Goal: Task Accomplishment & Management: Manage account settings

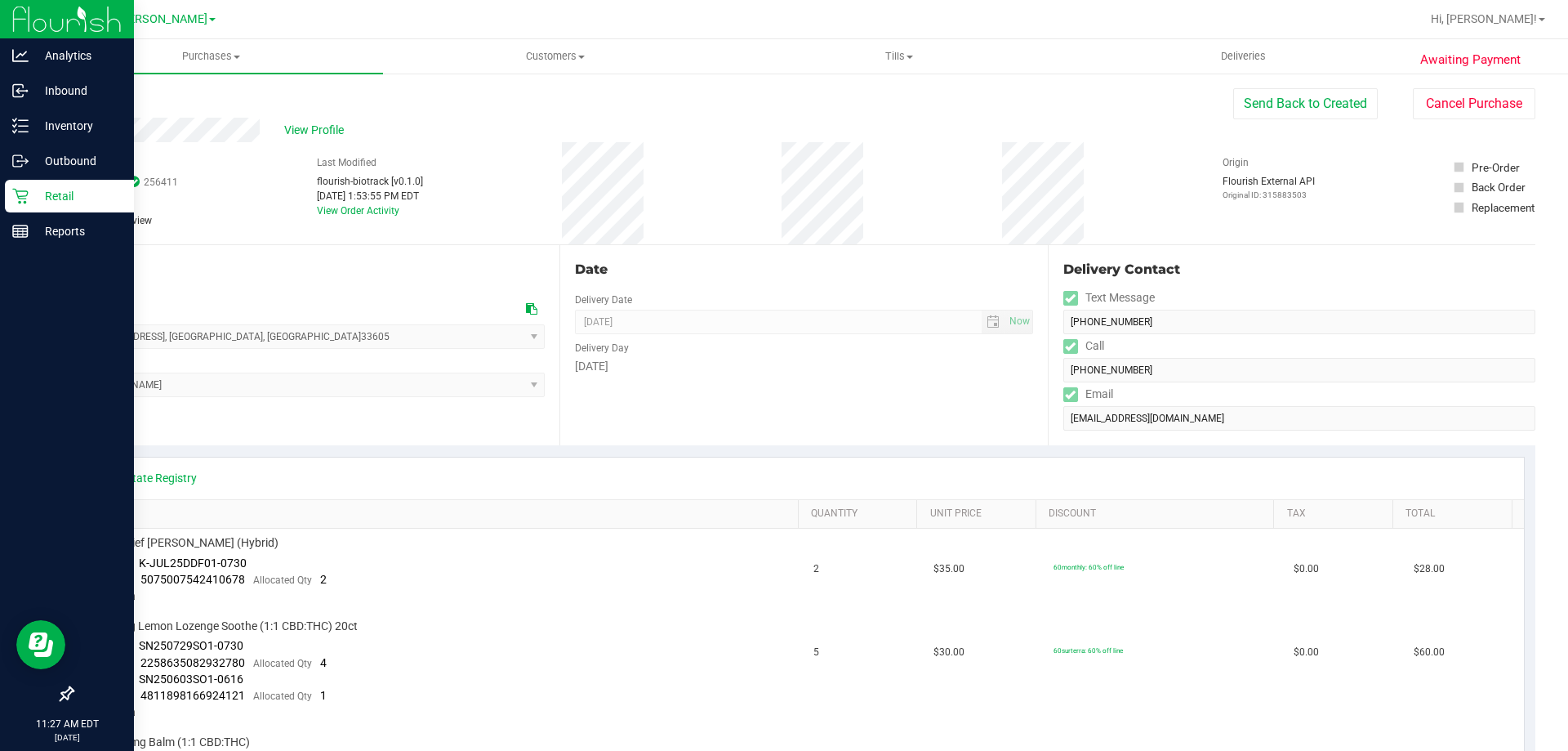
click at [92, 193] on p "Retail" at bounding box center [78, 196] width 98 height 20
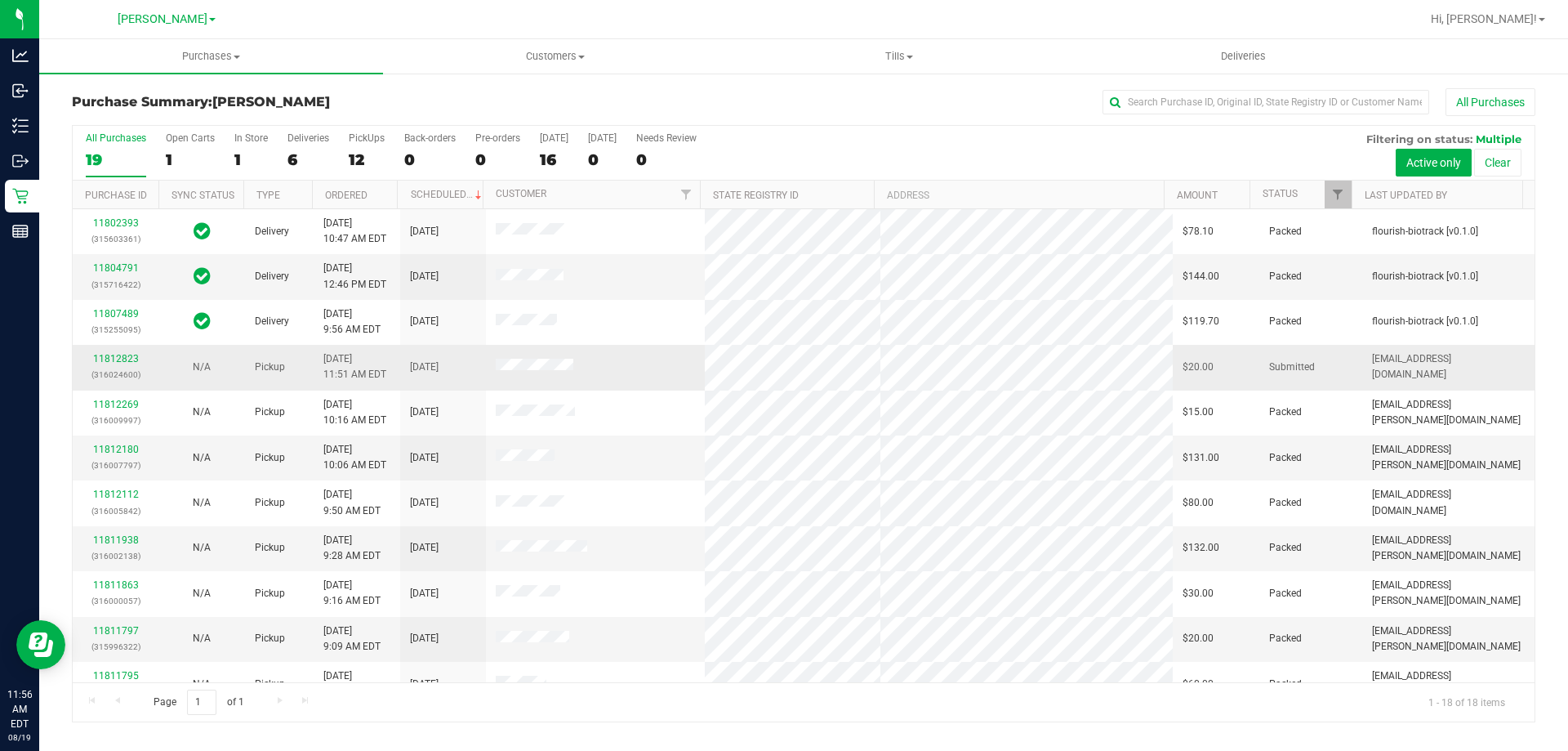
click at [103, 352] on div "11812823 (316024600)" at bounding box center [116, 366] width 66 height 31
click at [103, 355] on link "11812823" at bounding box center [115, 359] width 46 height 12
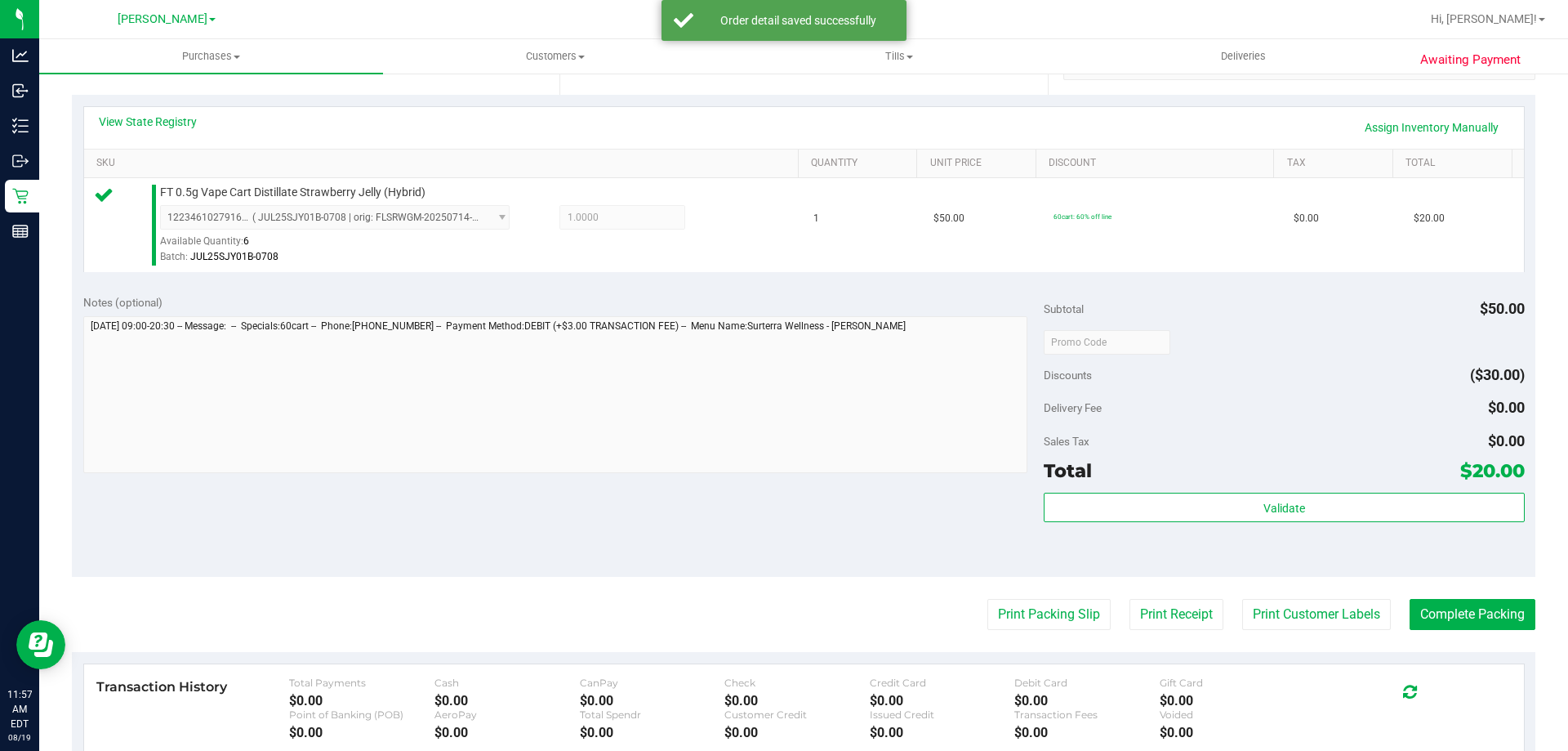
scroll to position [368, 0]
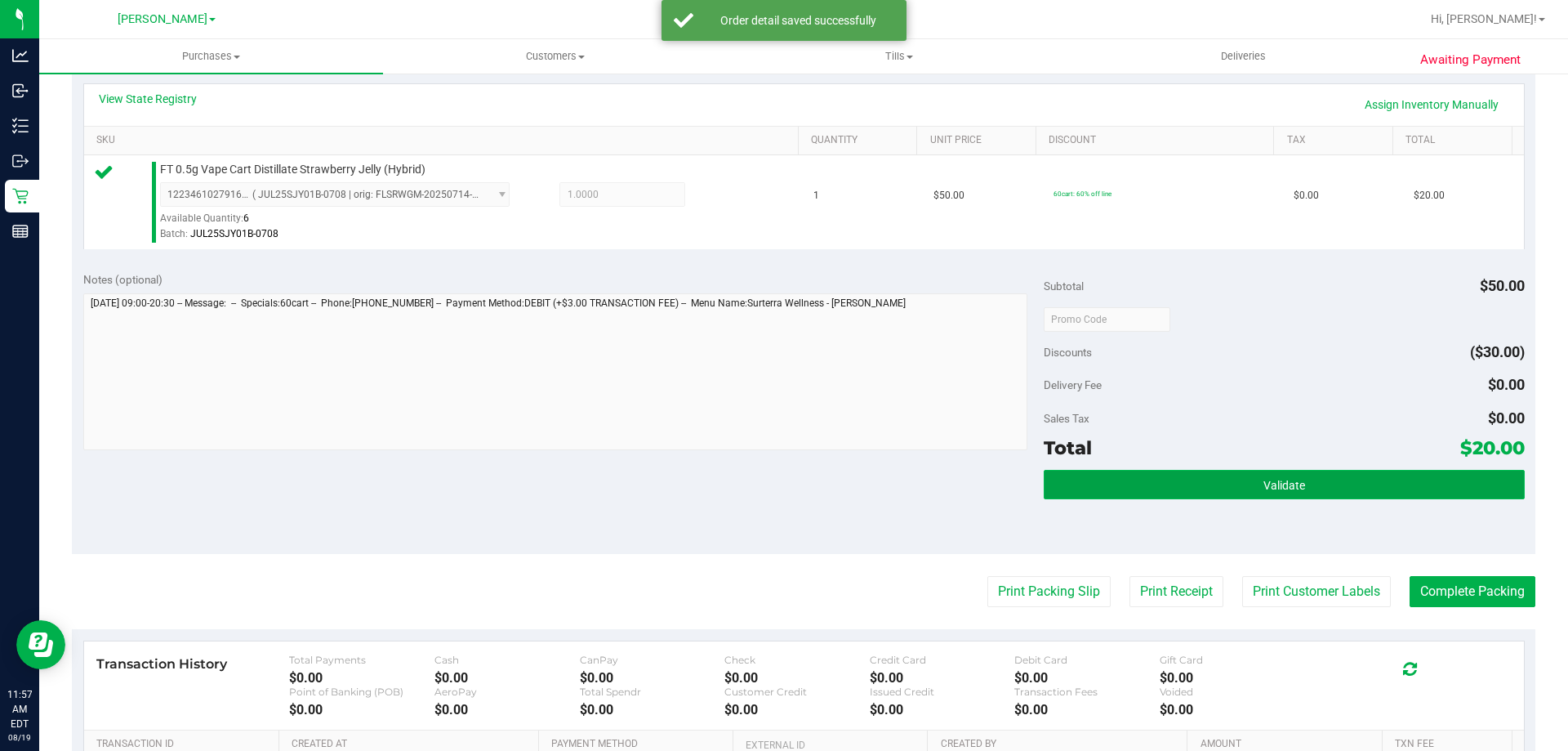
click at [1358, 486] on button "Validate" at bounding box center [1284, 484] width 480 height 30
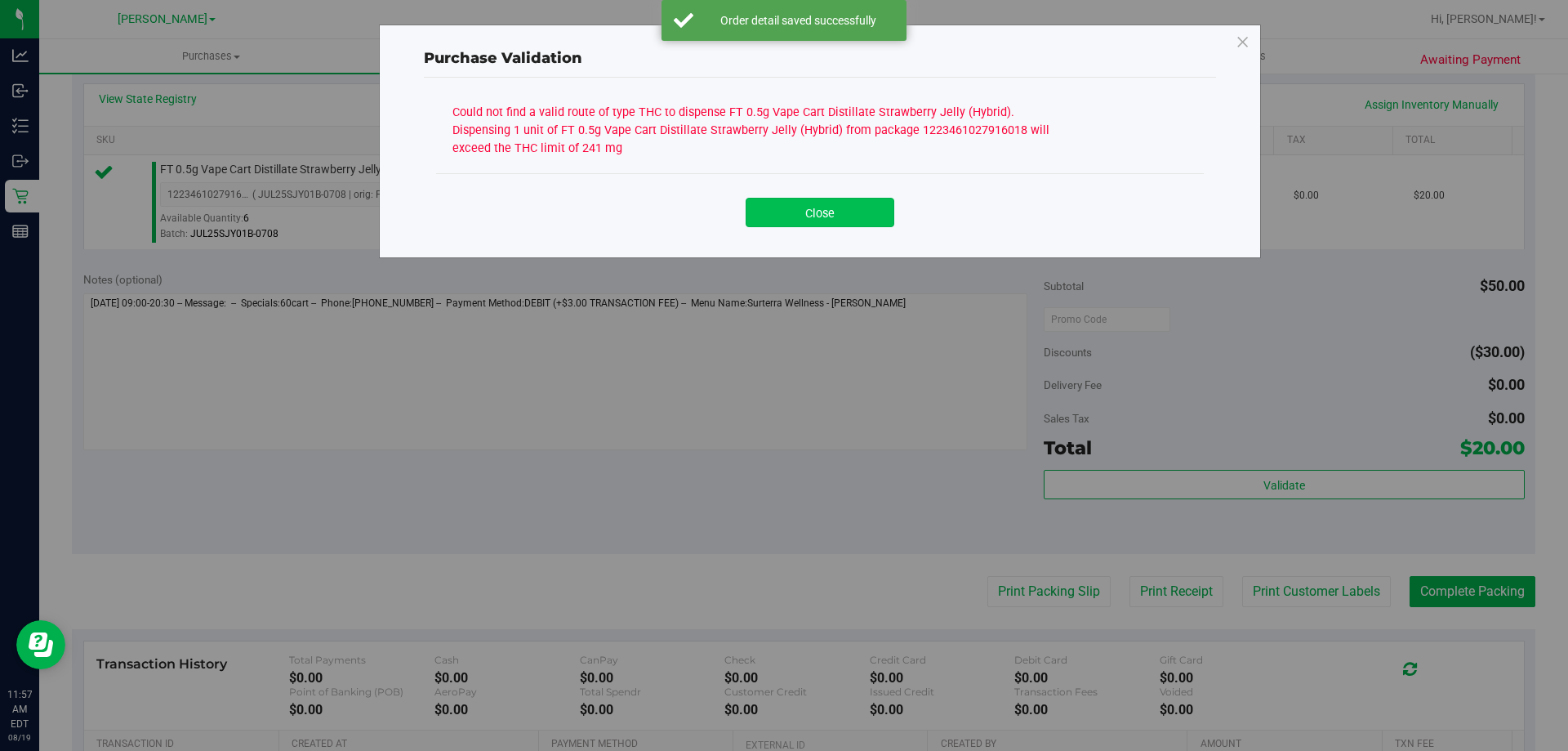
click at [854, 220] on button "Close" at bounding box center [820, 213] width 149 height 30
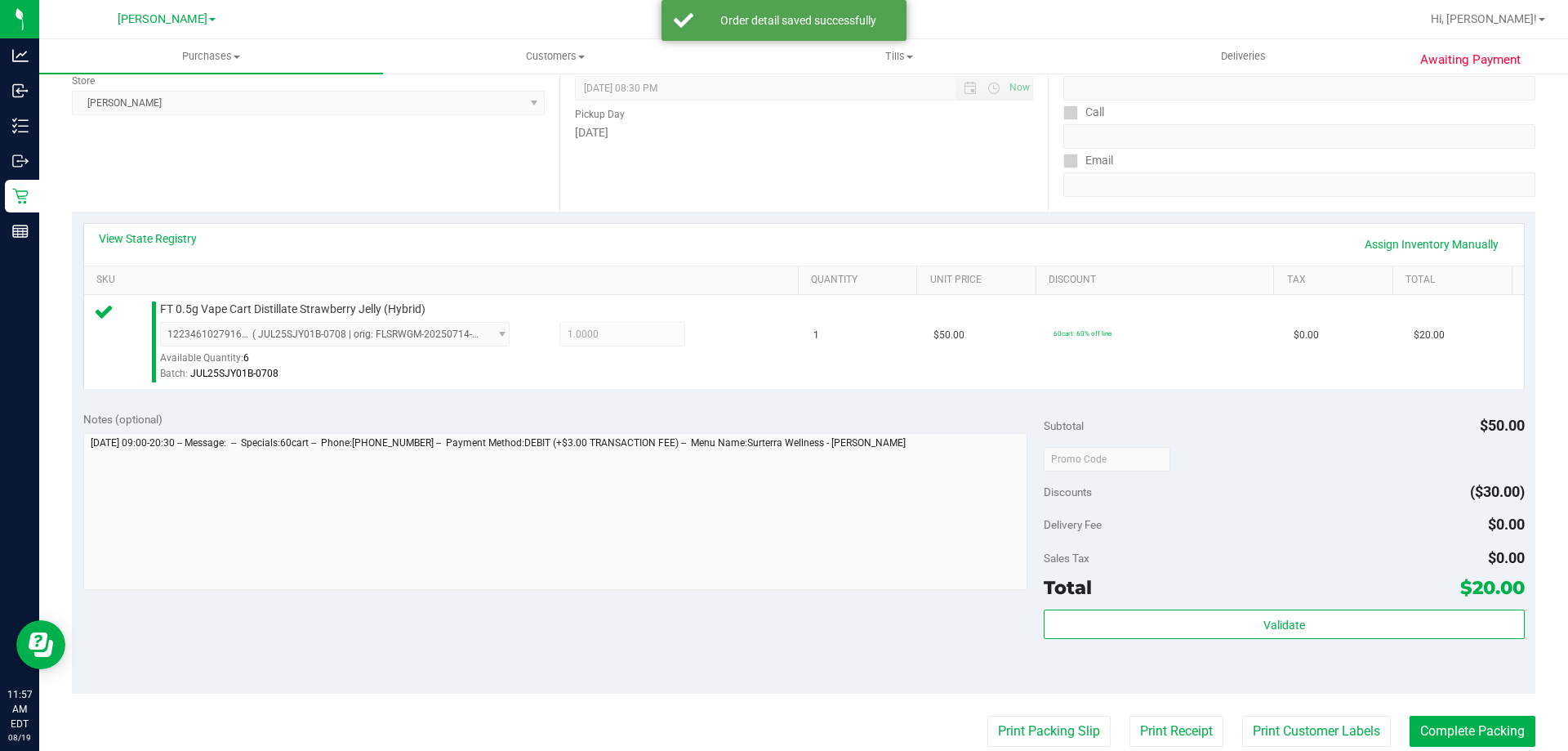
scroll to position [196, 0]
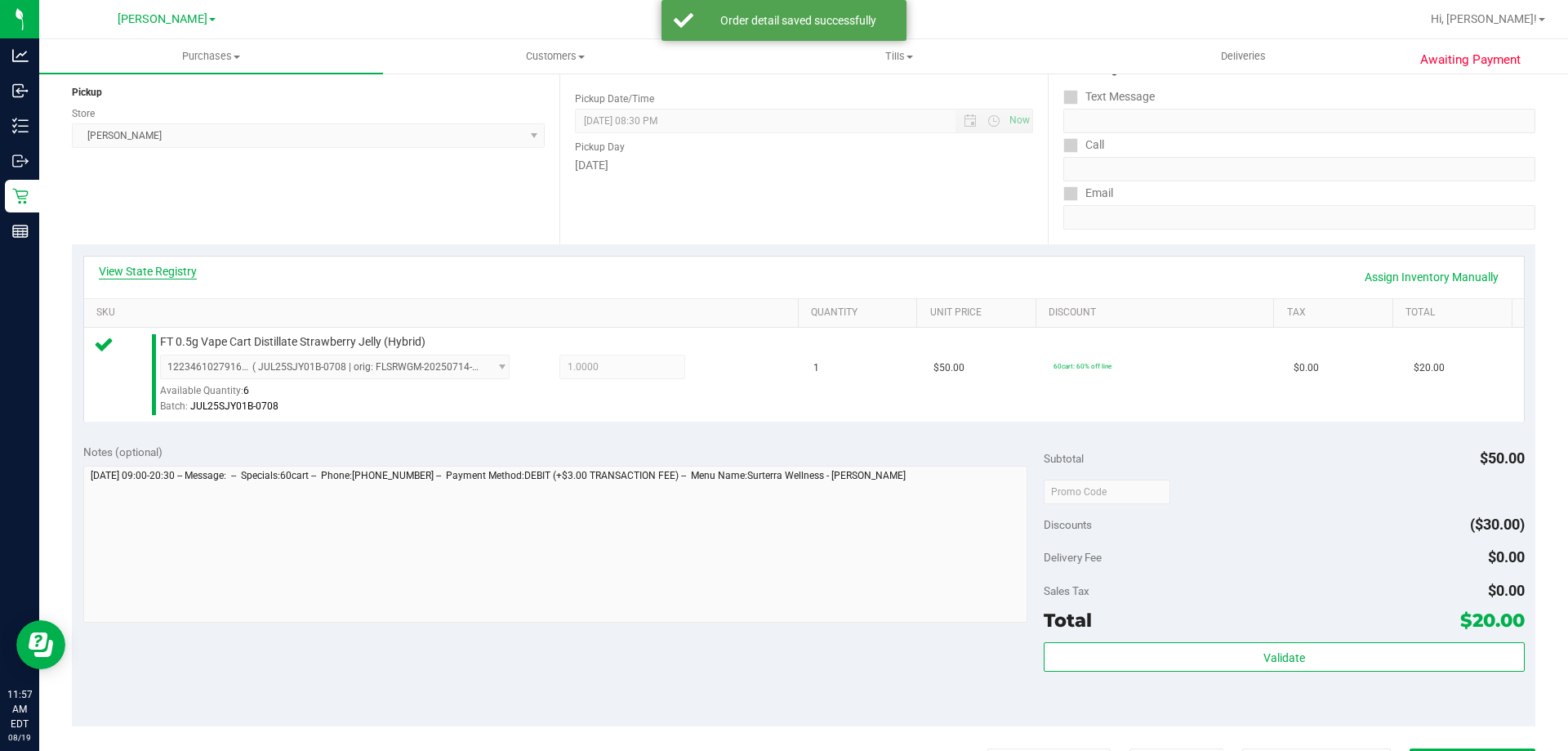
click at [185, 270] on link "View State Registry" at bounding box center [147, 272] width 98 height 17
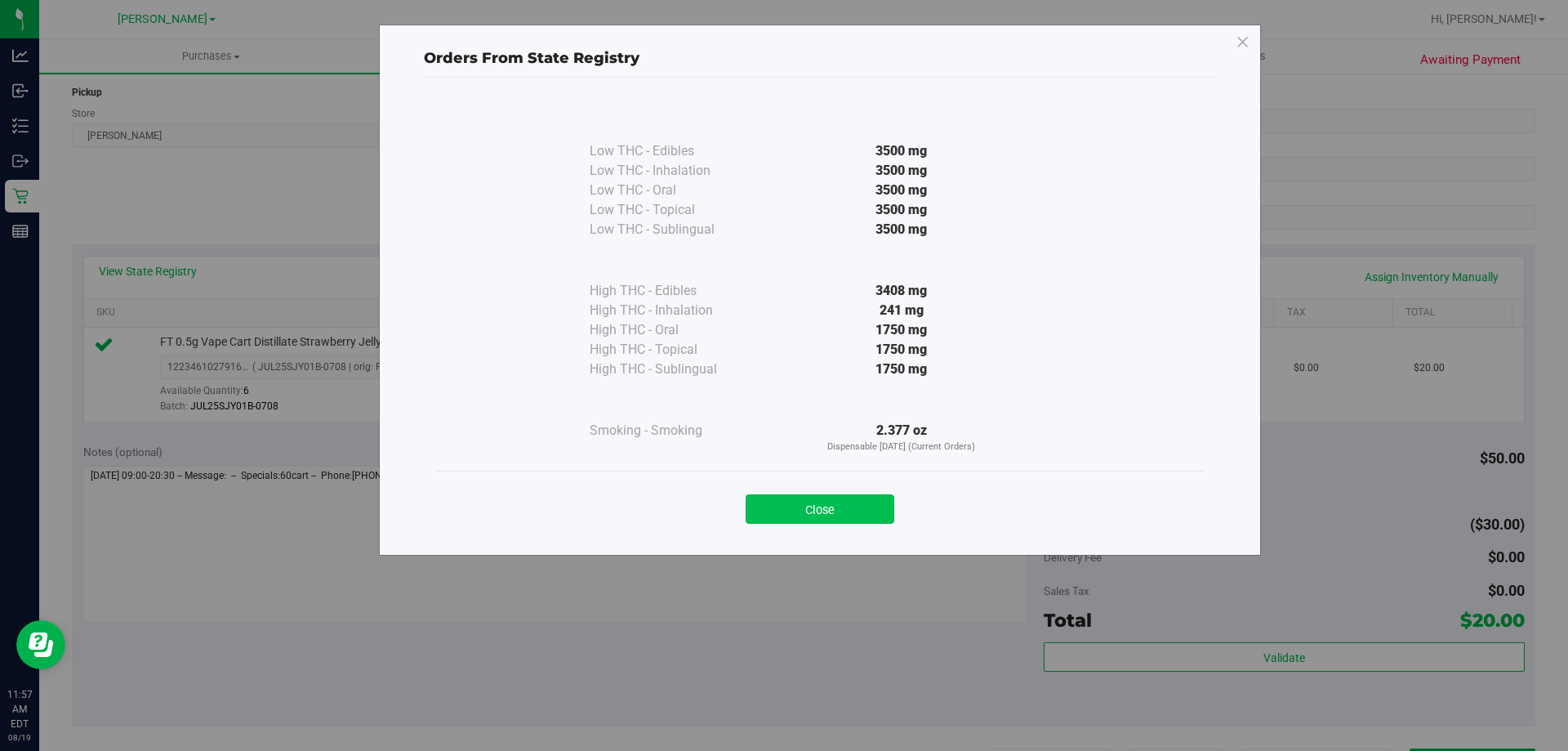
click at [830, 511] on button "Close" at bounding box center [820, 509] width 149 height 30
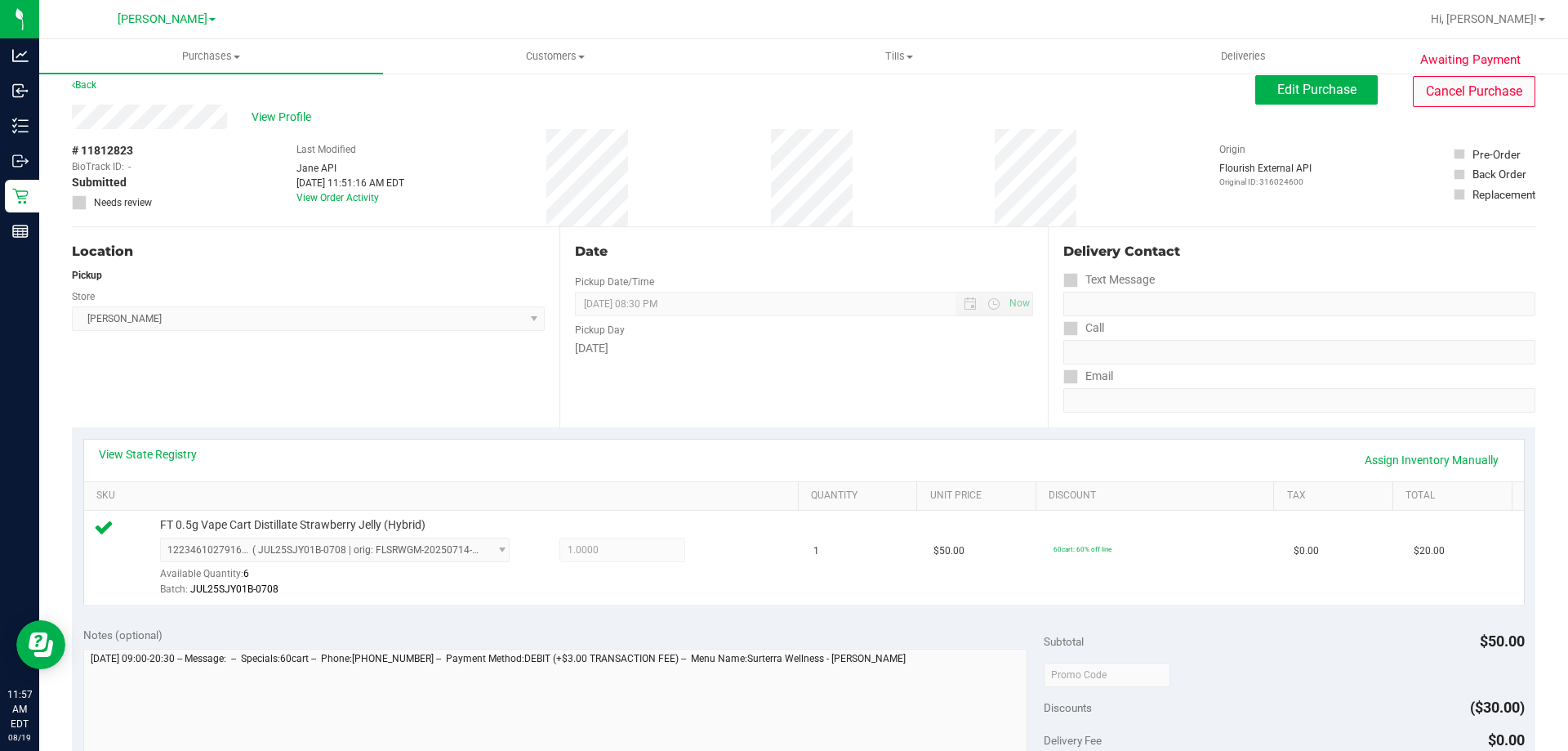
scroll to position [0, 0]
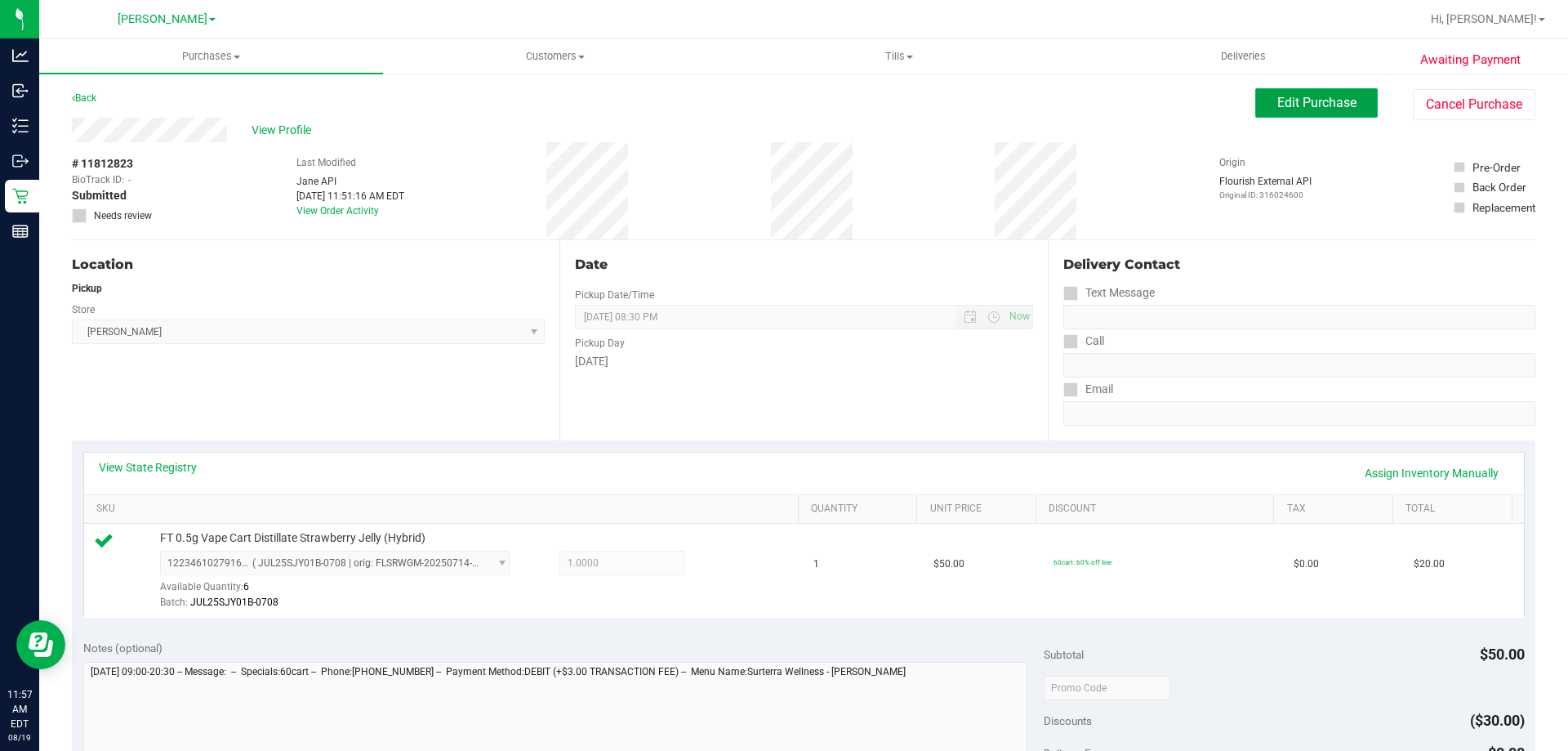
click at [1328, 97] on span "Edit Purchase" at bounding box center [1317, 102] width 79 height 16
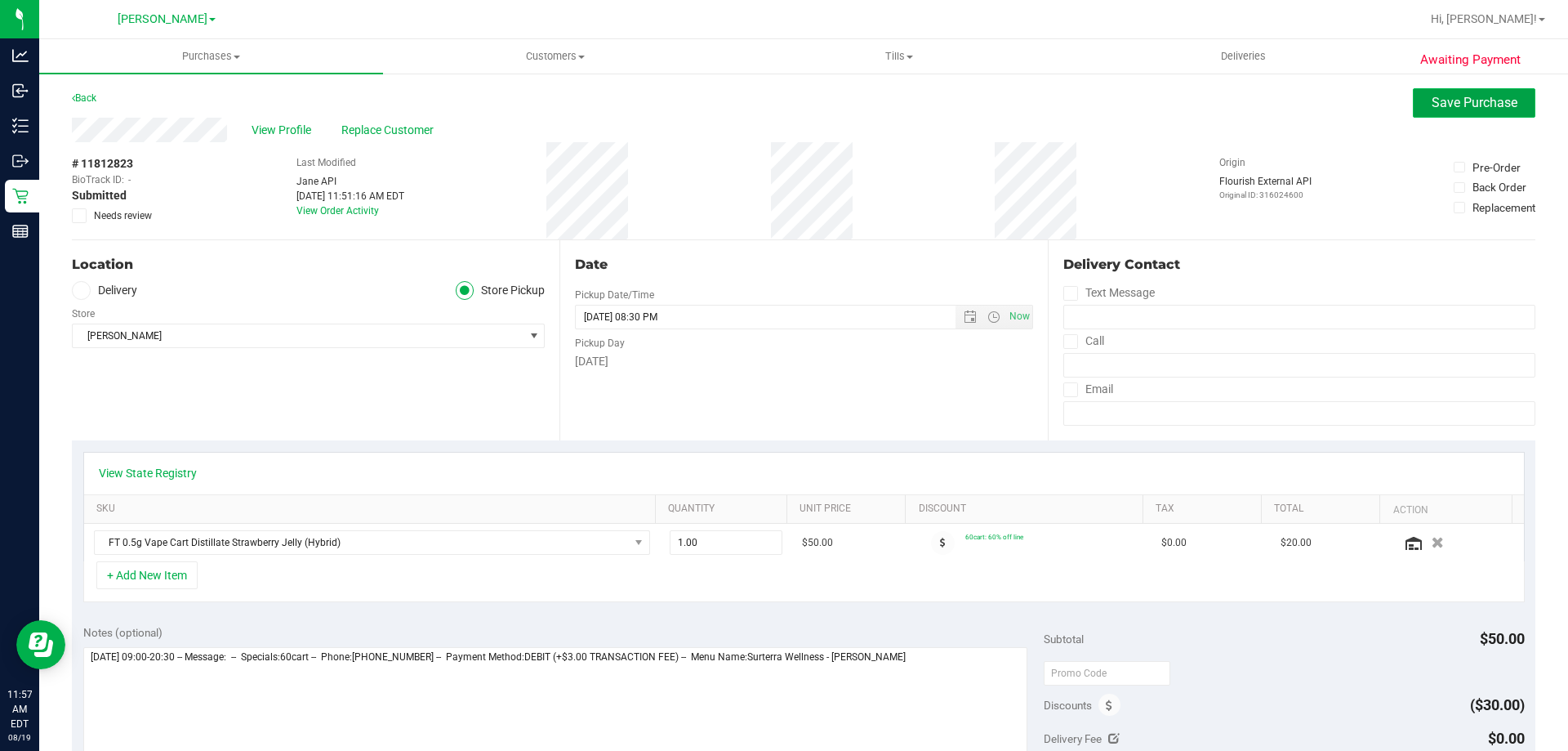
click at [1454, 108] on span "Save Purchase" at bounding box center [1474, 102] width 86 height 16
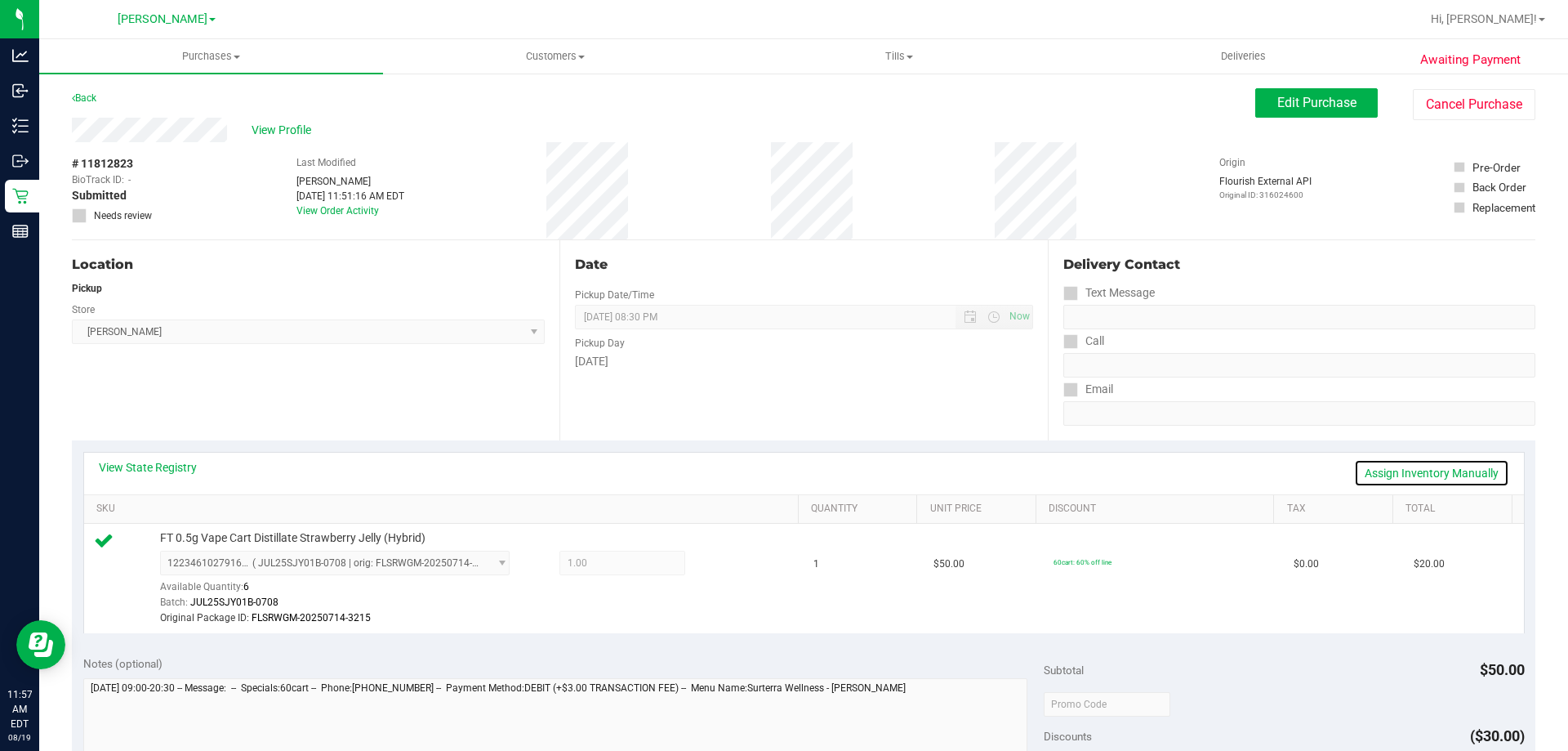
click at [1384, 474] on link "Assign Inventory Manually" at bounding box center [1431, 473] width 155 height 28
click at [715, 568] on icon at bounding box center [724, 565] width 17 height 19
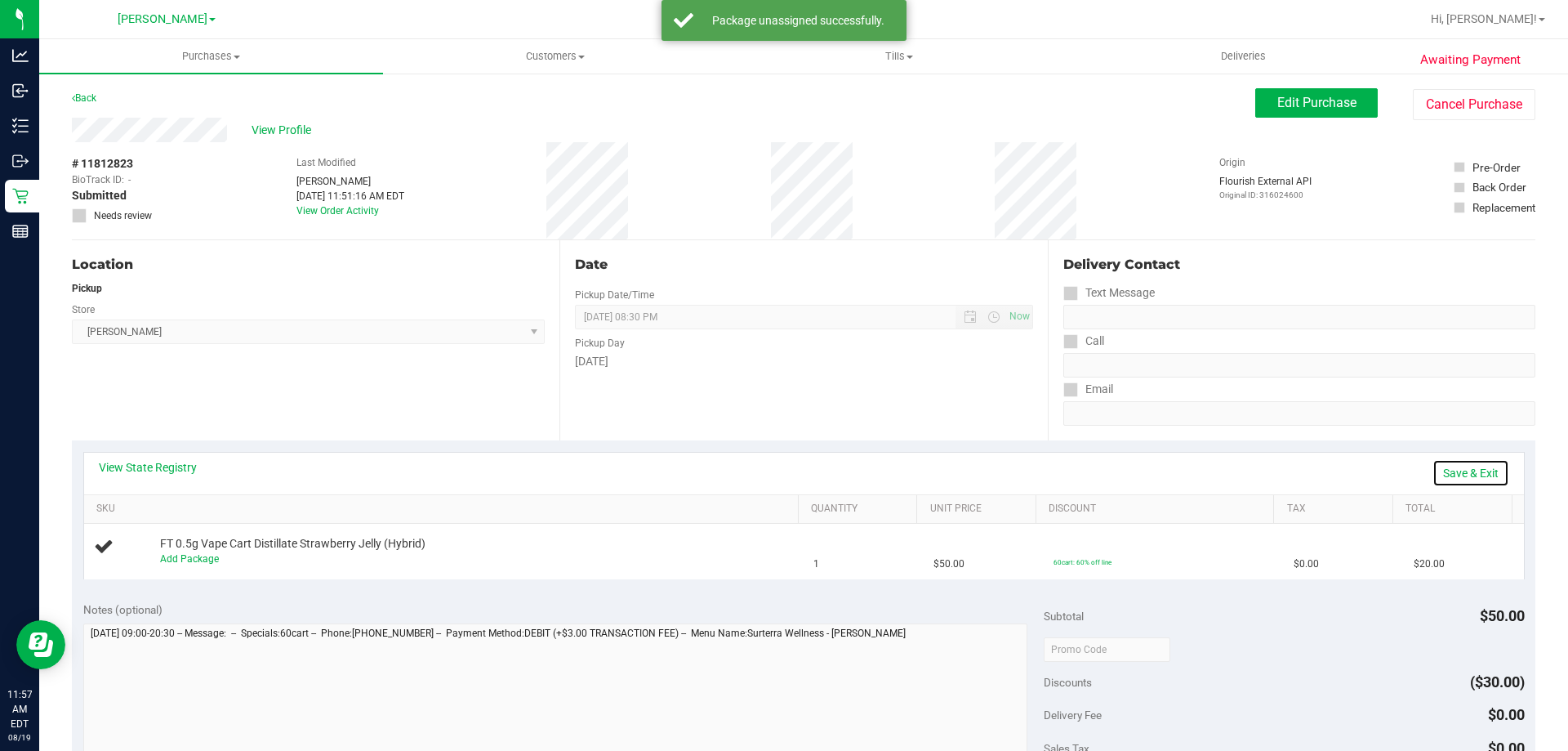
click at [1460, 470] on link "Save & Exit" at bounding box center [1470, 473] width 77 height 28
click at [1312, 104] on span "Edit Purchase" at bounding box center [1317, 102] width 79 height 16
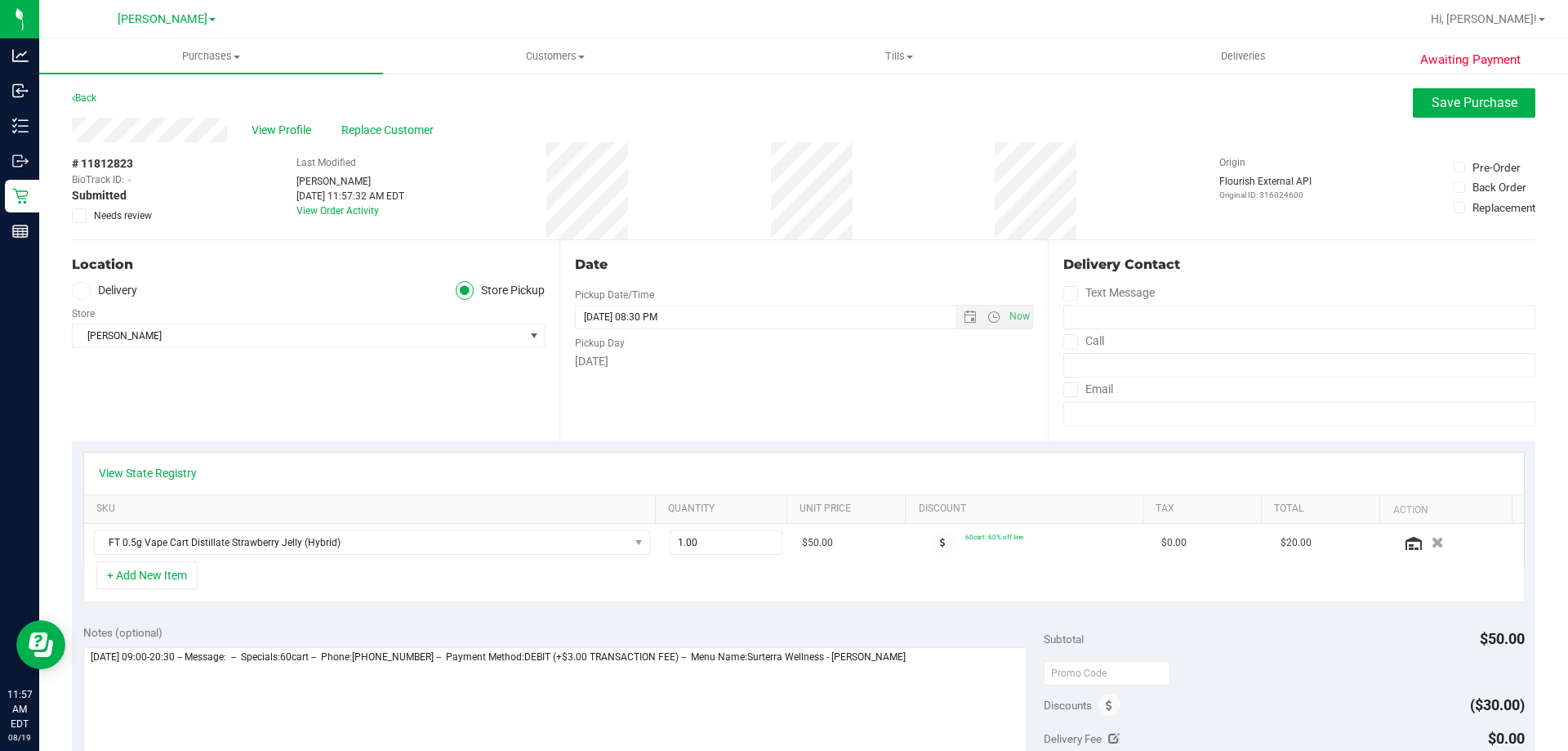
click at [80, 215] on icon at bounding box center [79, 215] width 11 height 0
click at [0, 0] on input "Needs review" at bounding box center [0, 0] width 0 height 0
click at [1449, 105] on span "Save Purchase" at bounding box center [1474, 102] width 86 height 16
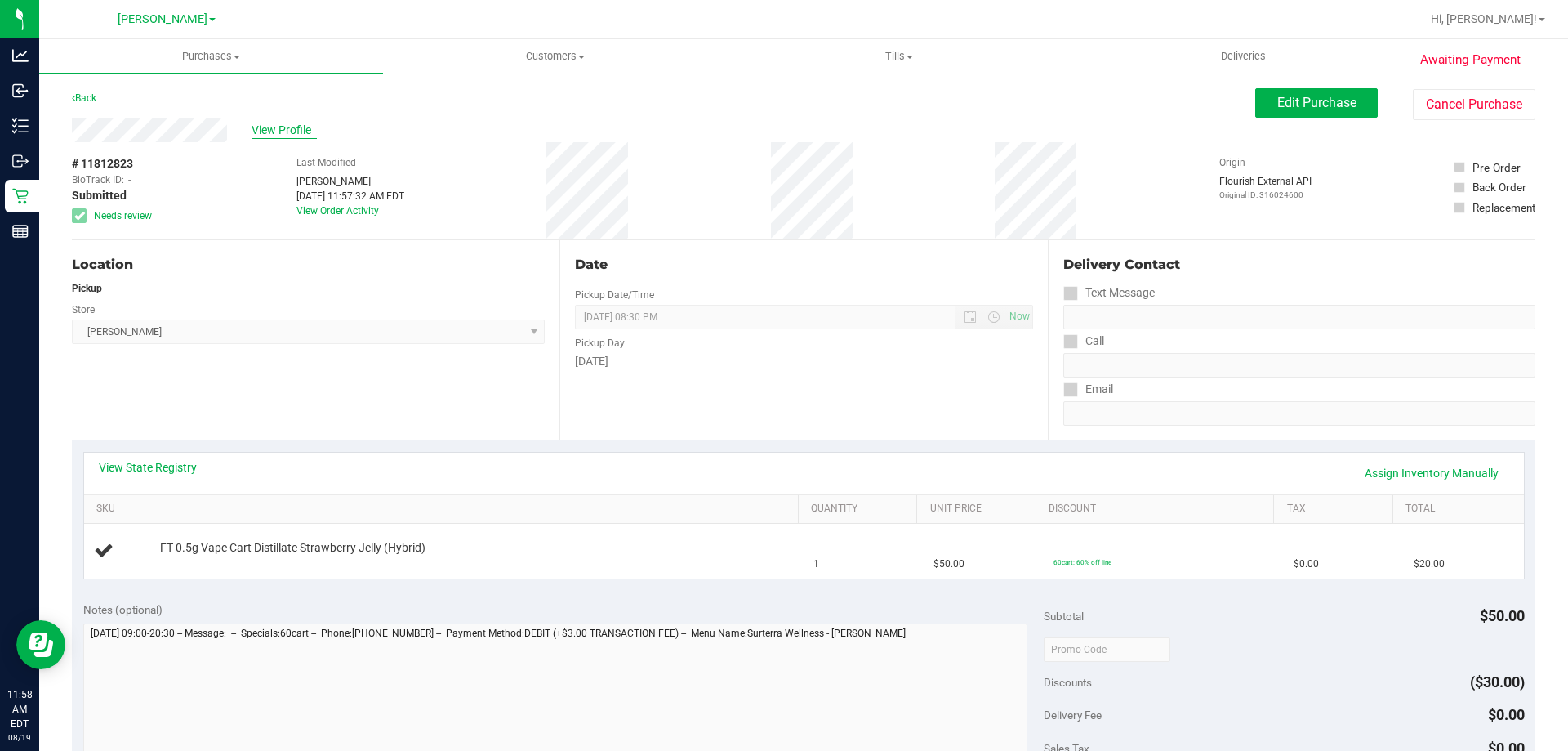
click at [277, 133] on span "View Profile" at bounding box center [284, 130] width 65 height 17
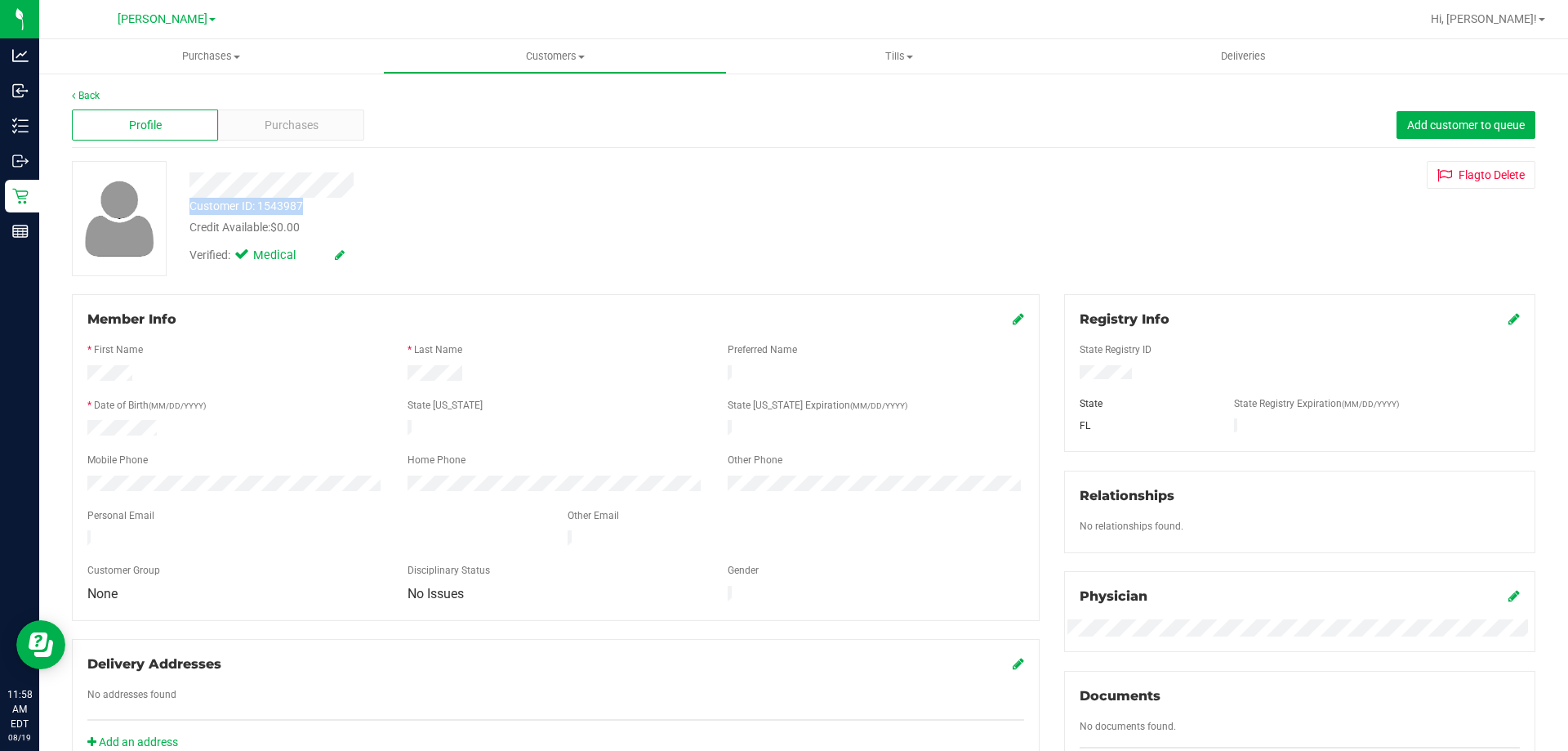
drag, startPoint x: 309, startPoint y: 204, endPoint x: 191, endPoint y: 206, distance: 118.0
click at [191, 206] on div "Customer ID: 1543987 Credit Available: $0.00" at bounding box center [549, 217] width 744 height 38
copy div "Customer ID: 1543987"
click at [514, 223] on div "Credit Available: $0.00" at bounding box center [549, 227] width 719 height 17
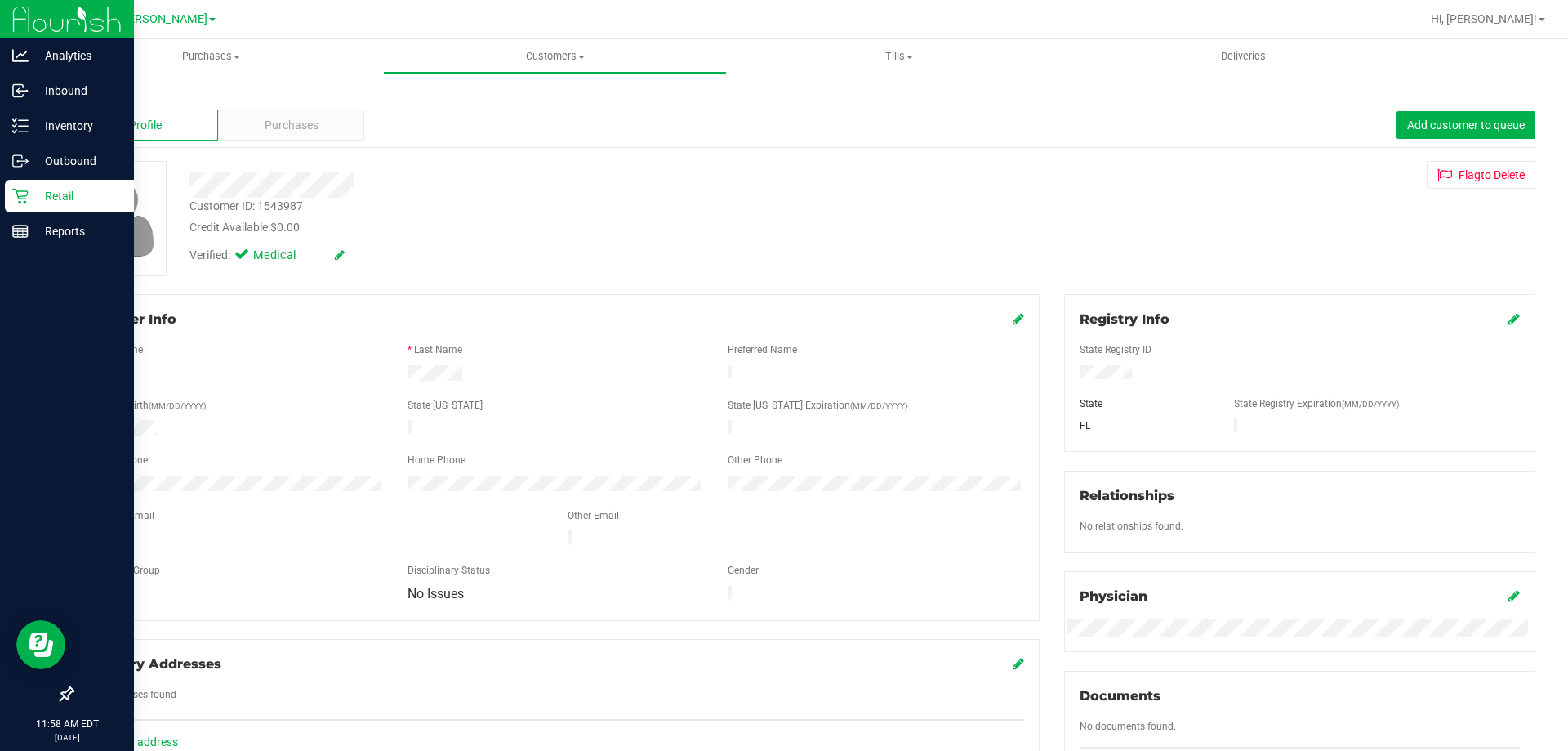
click at [70, 195] on p "Retail" at bounding box center [78, 196] width 98 height 20
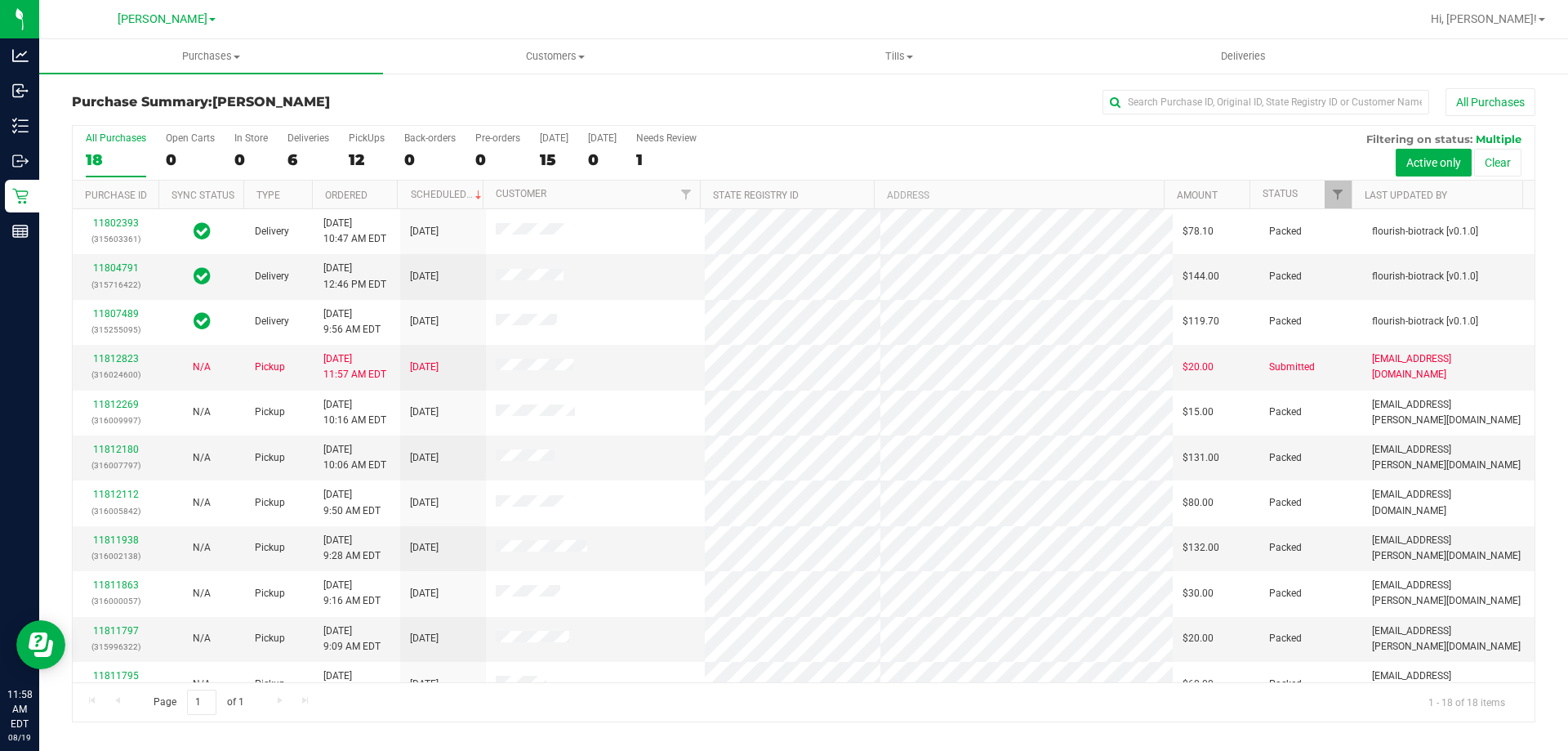
click at [599, 99] on div "All Purchases" at bounding box center [1047, 103] width 976 height 28
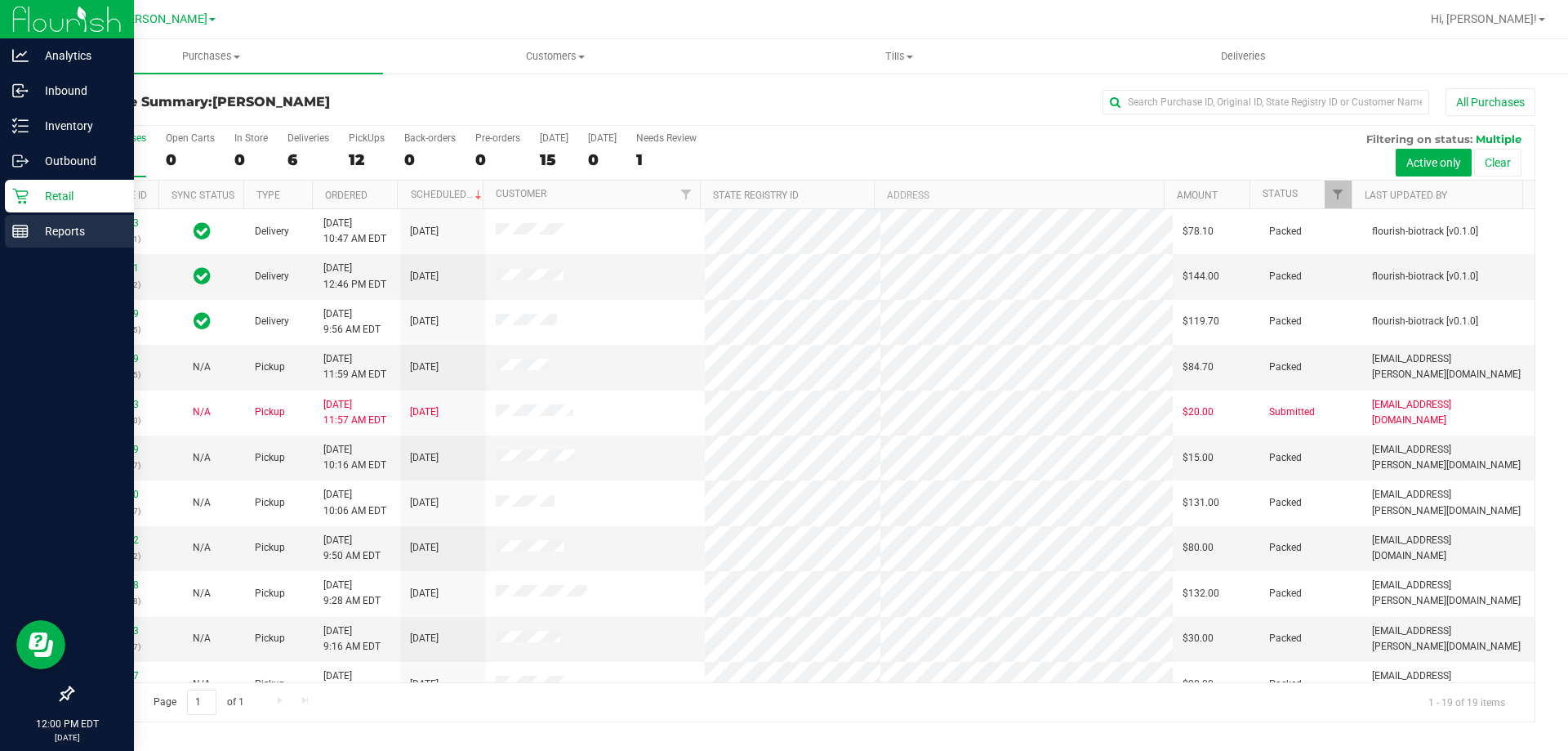
click at [57, 230] on p "Reports" at bounding box center [78, 231] width 98 height 20
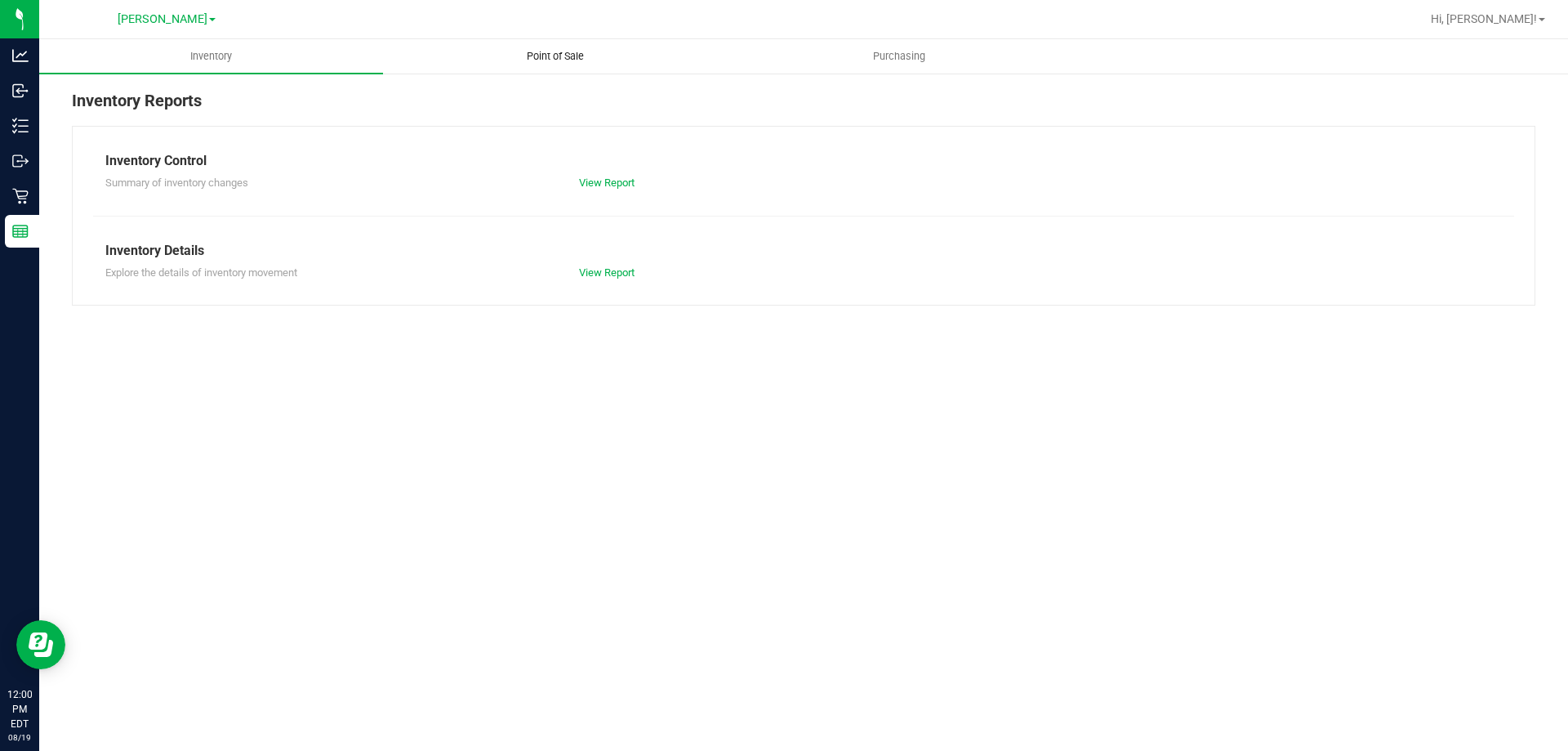
click at [558, 57] on span "Point of Sale" at bounding box center [556, 56] width 101 height 15
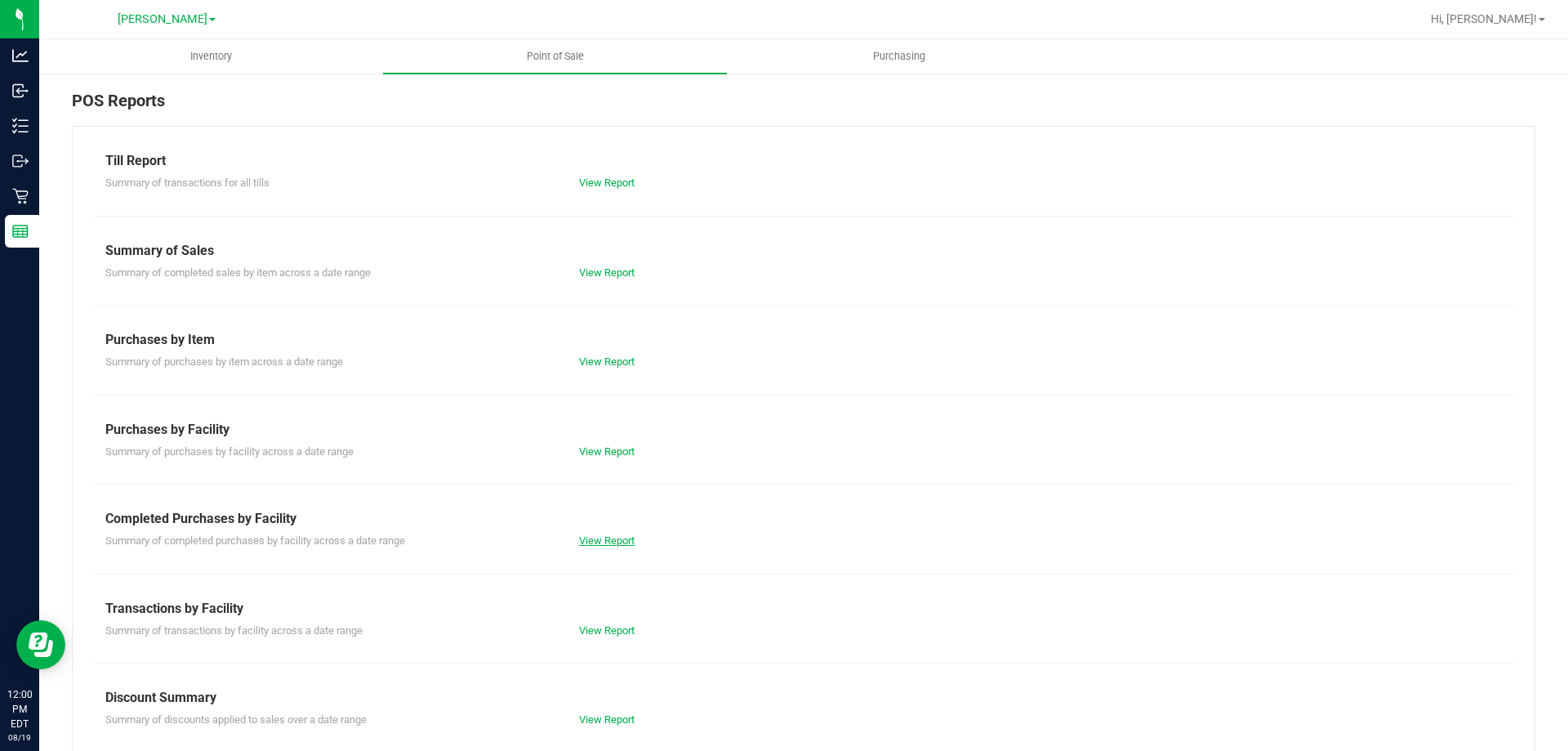
click at [584, 537] on link "View Report" at bounding box center [606, 540] width 55 height 12
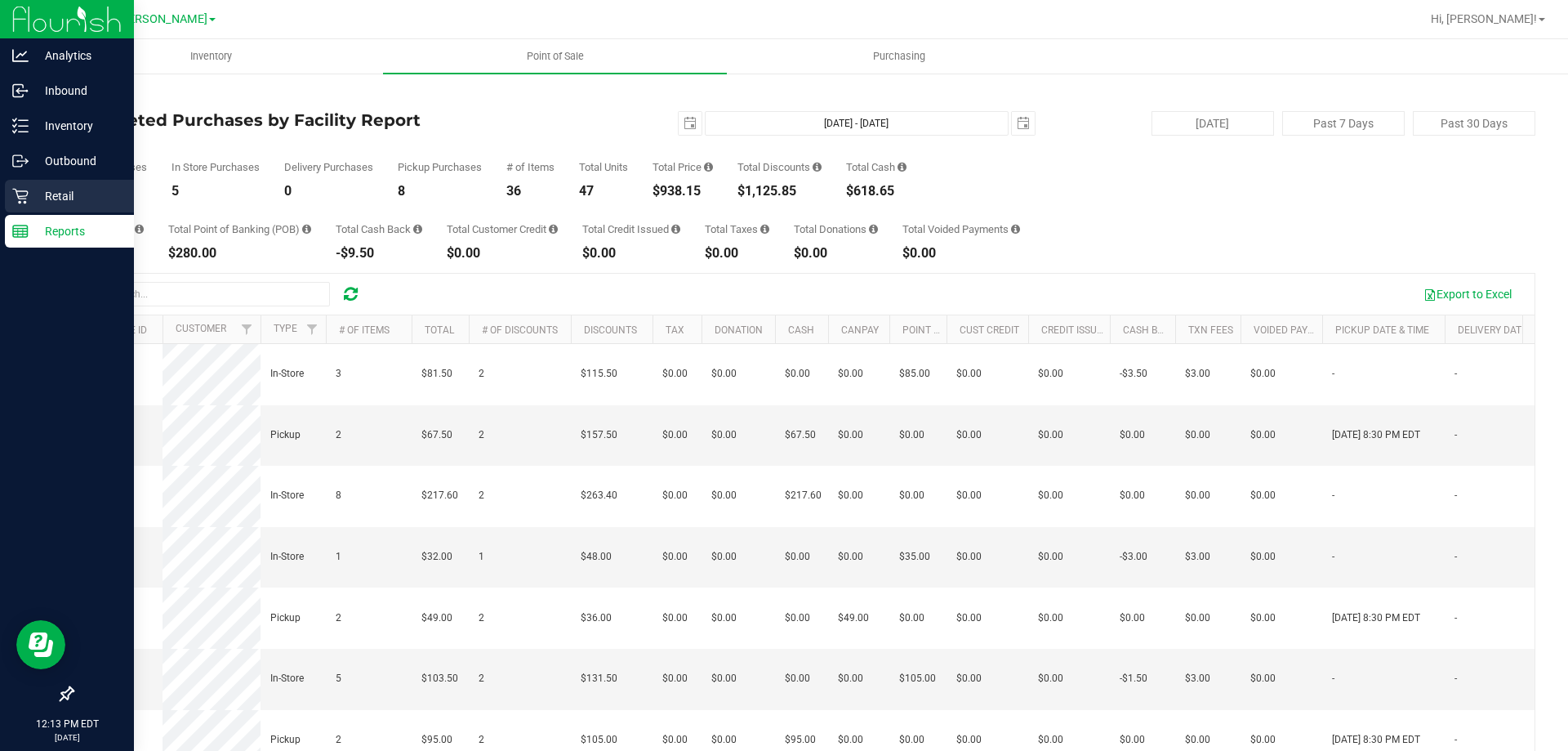
click at [20, 196] on icon at bounding box center [20, 196] width 16 height 16
